Goal: Task Accomplishment & Management: Complete application form

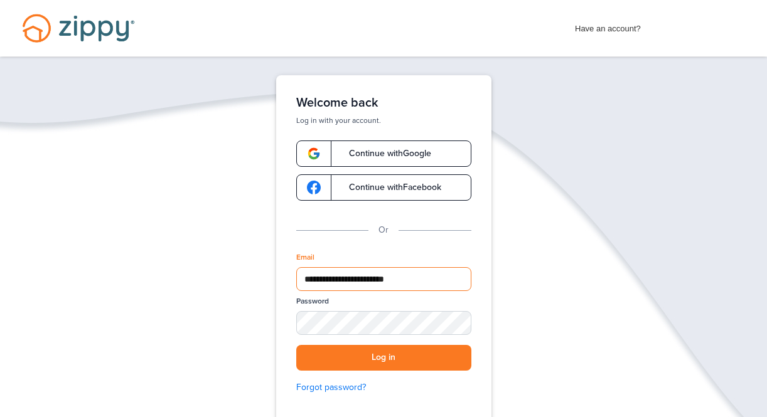
type input "**********"
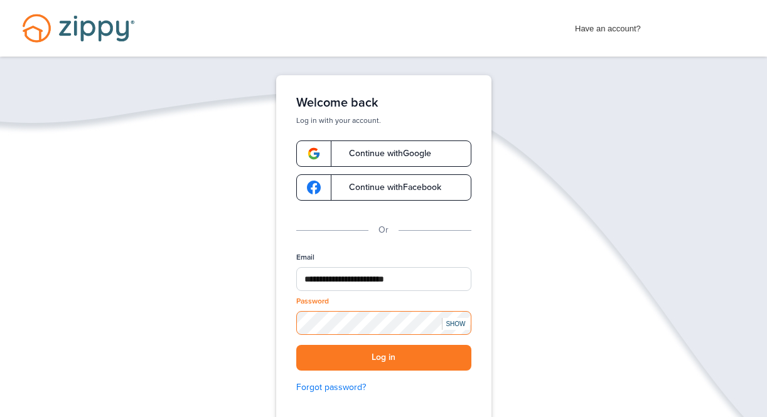
click at [384, 358] on button "Log in" at bounding box center [383, 358] width 175 height 26
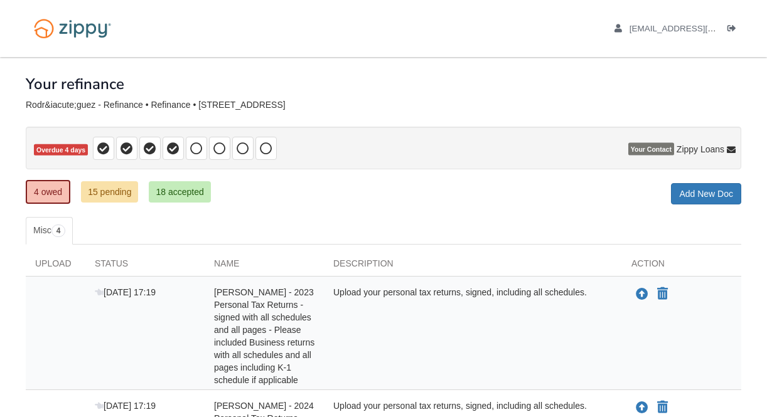
click at [512, 221] on ul "Misc 4" at bounding box center [384, 231] width 716 height 28
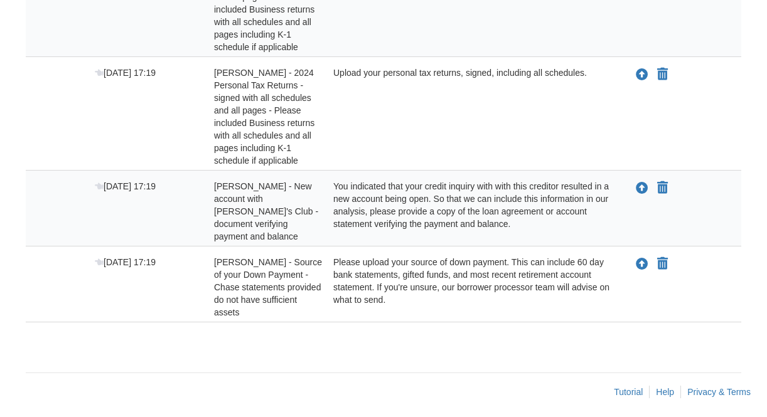
scroll to position [326, 0]
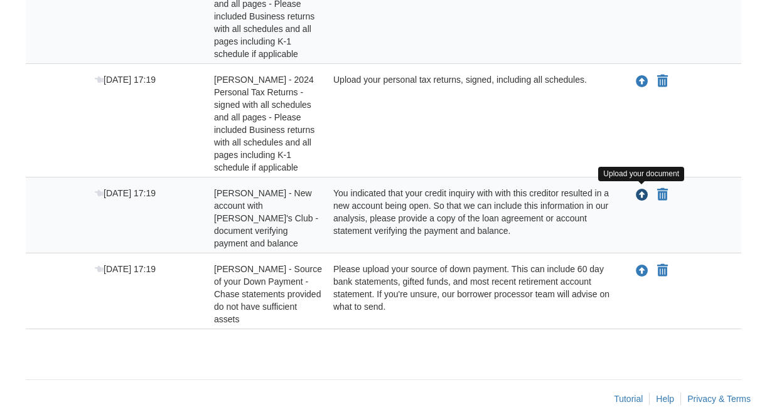
click at [644, 194] on icon "Upload Vanessa Rodriquez - New account with Sam's Club - document verifying pay…" at bounding box center [642, 196] width 13 height 13
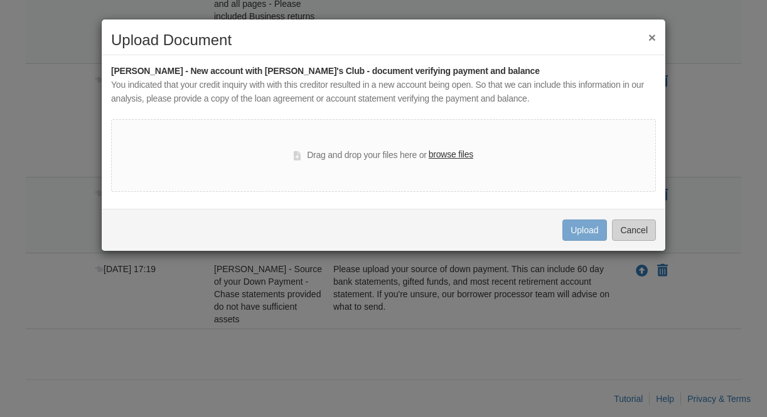
click at [642, 229] on button "Cancel" at bounding box center [634, 230] width 44 height 21
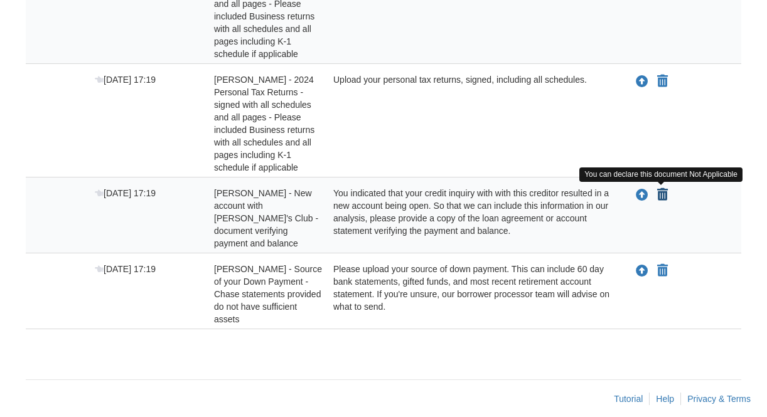
click at [665, 198] on icon "Declare Vanessa Rodriquez - New account with Sam's Club - document verifying pa…" at bounding box center [662, 195] width 11 height 13
type input "**********"
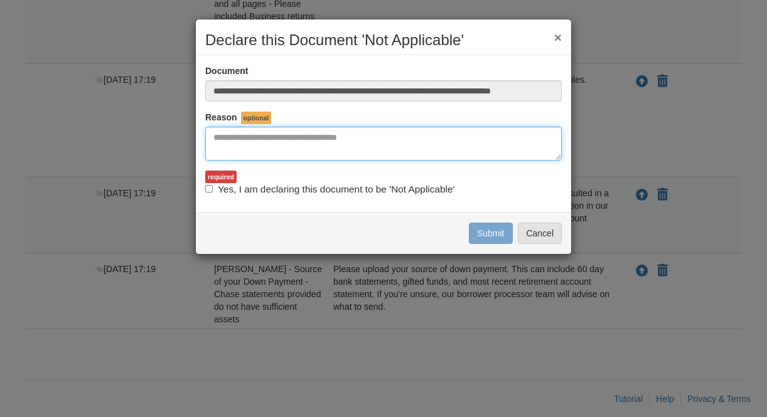
click at [365, 139] on textarea "Reasons Why" at bounding box center [383, 144] width 357 height 34
type textarea "**********"
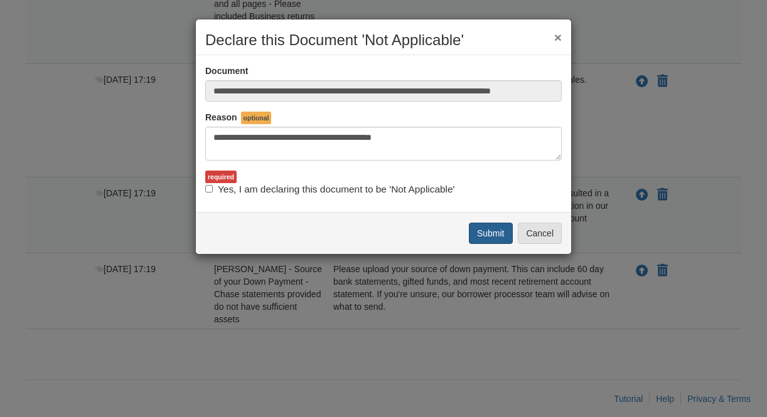
click at [493, 234] on button "Submit" at bounding box center [491, 233] width 44 height 21
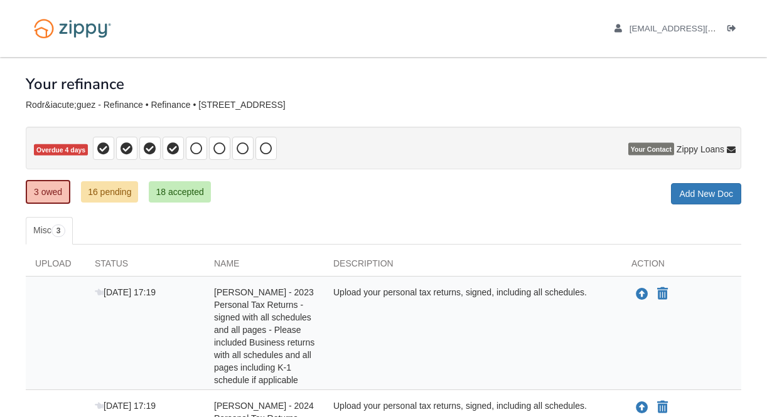
click at [519, 218] on ul "Misc 3" at bounding box center [384, 231] width 716 height 28
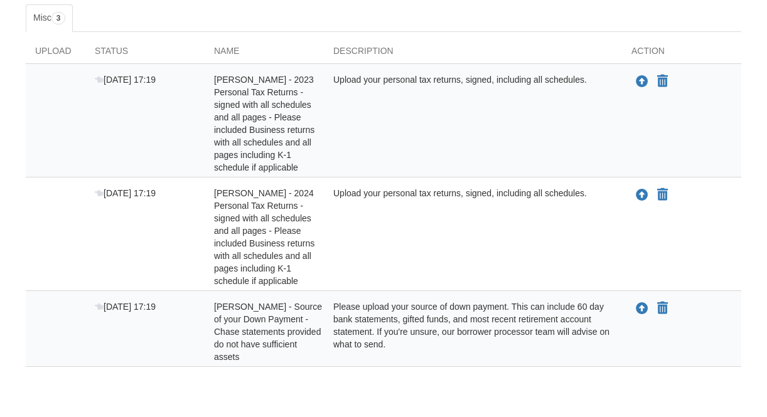
scroll to position [266, 0]
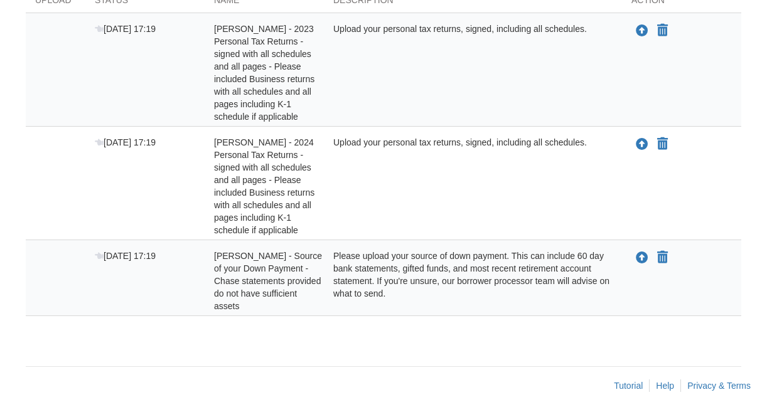
click at [712, 198] on div "Upload your document You can declare this document Not Applicable" at bounding box center [681, 186] width 119 height 100
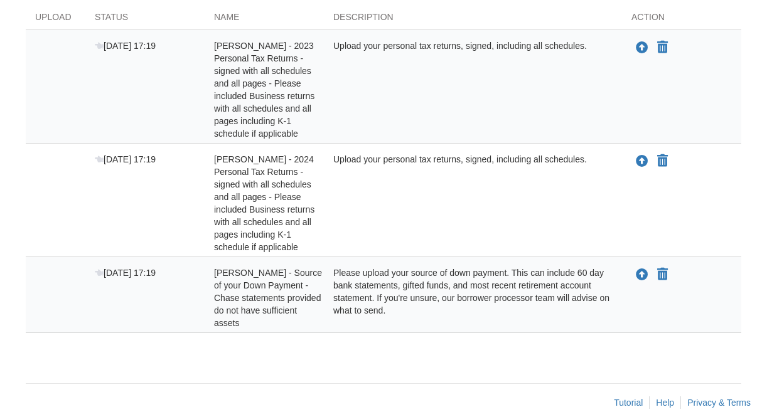
scroll to position [258, 0]
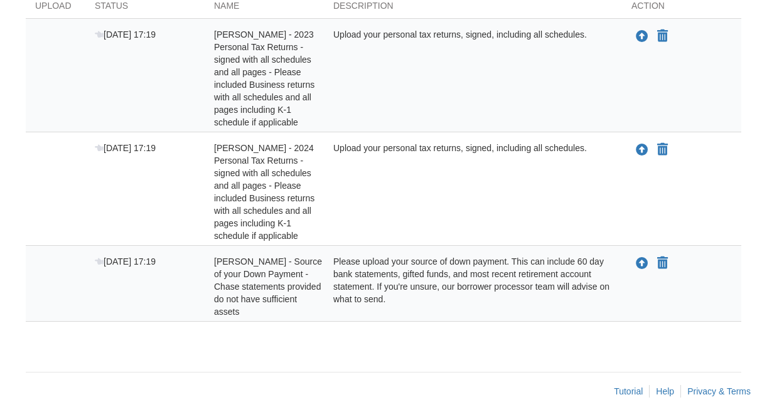
click at [732, 161] on div "Upload your document You can declare this document Not Applicable" at bounding box center [681, 192] width 119 height 100
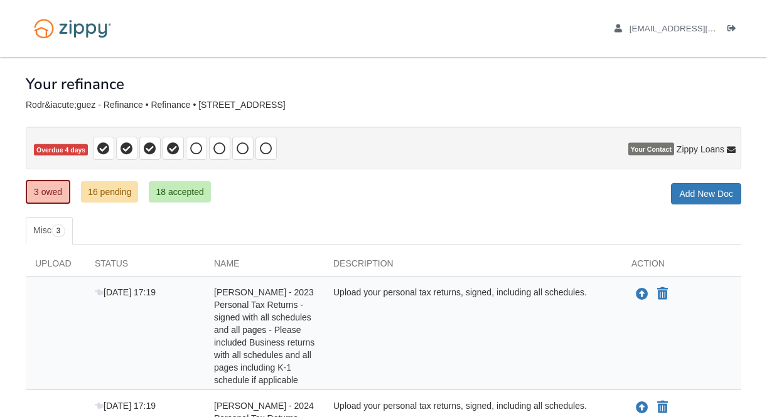
scroll to position [0, 0]
click at [725, 26] on ul "v_rodriguez16@hotmail.com Logout" at bounding box center [671, 29] width 141 height 12
click at [731, 30] on icon "Log out" at bounding box center [732, 28] width 9 height 9
